Goal: Find specific page/section: Find specific page/section

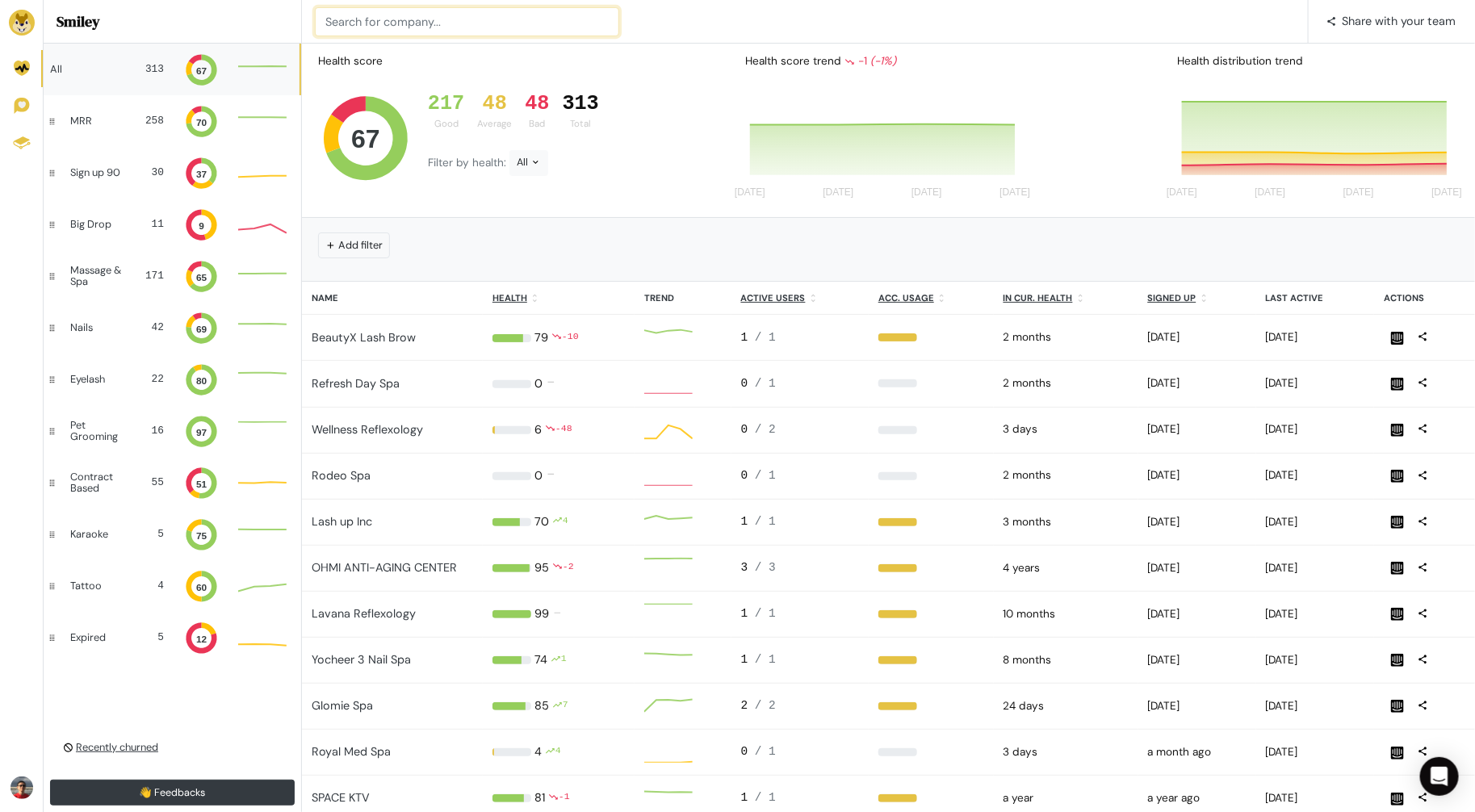
click at [502, 24] on input at bounding box center [466, 21] width 304 height 29
type input "u & me"
click at [119, 740] on div "Recently churned" at bounding box center [171, 747] width 256 height 52
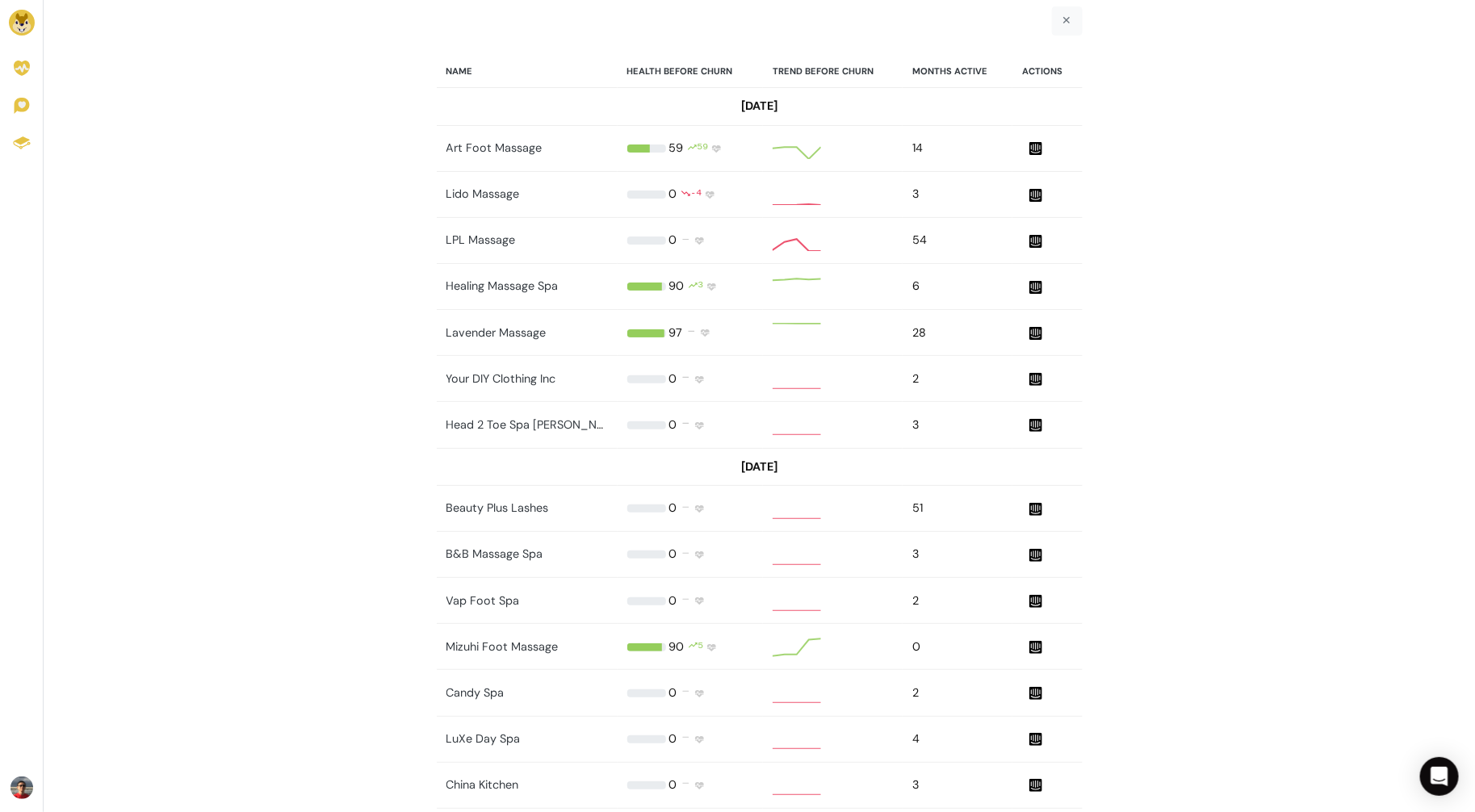
click at [25, 21] on img at bounding box center [21, 22] width 26 height 26
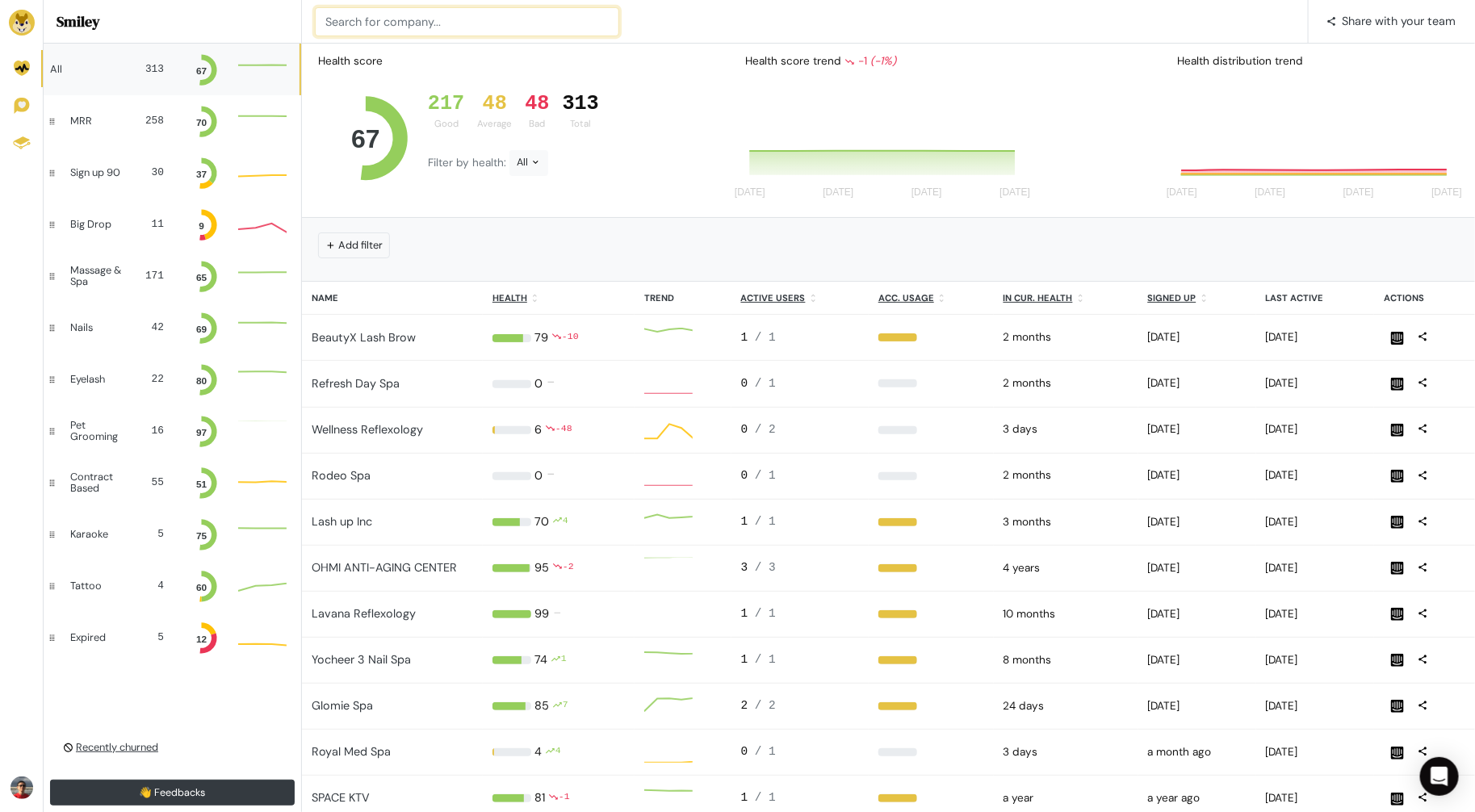
click at [427, 27] on input at bounding box center [466, 21] width 304 height 29
paste input "u and me"
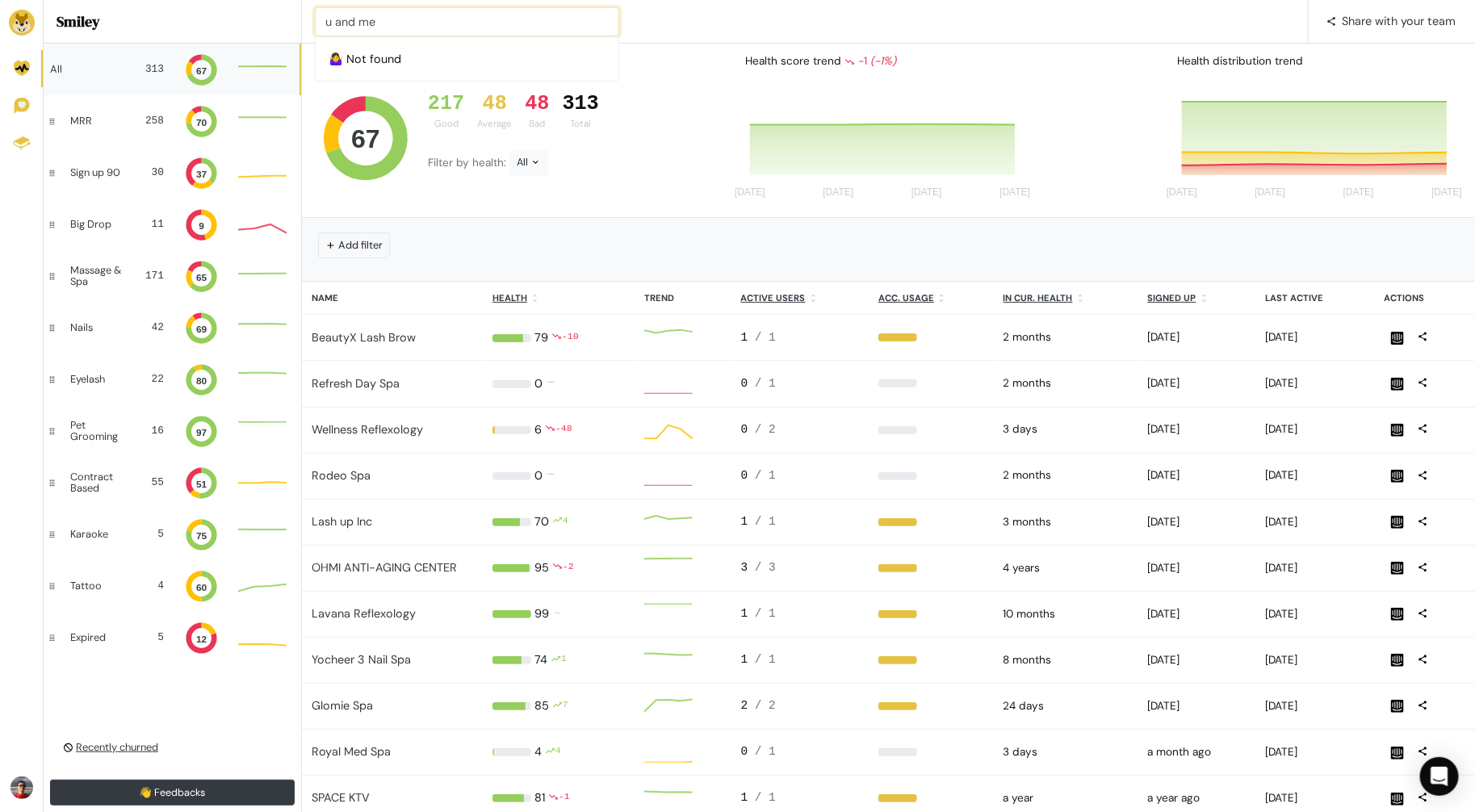
type input "u and me"
